Goal: Task Accomplishment & Management: Use online tool/utility

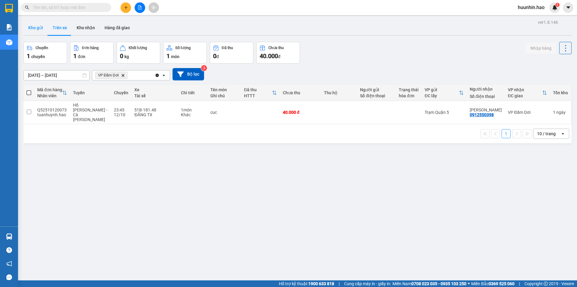
click at [39, 26] on button "Kho gửi" at bounding box center [35, 27] width 24 height 14
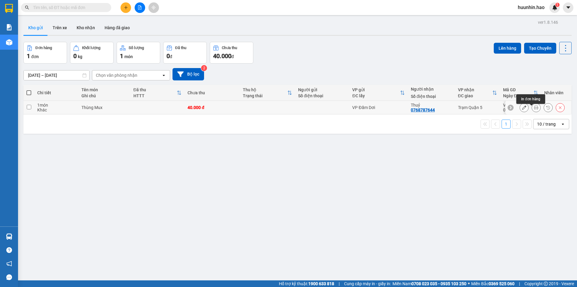
click at [534, 109] on icon at bounding box center [536, 107] width 4 height 4
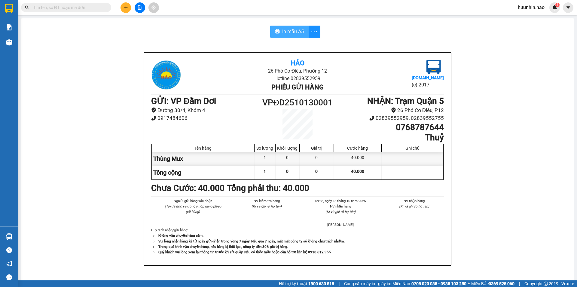
click at [295, 31] on span "In mẫu A5" at bounding box center [293, 32] width 22 height 8
